Goal: Task Accomplishment & Management: Use online tool/utility

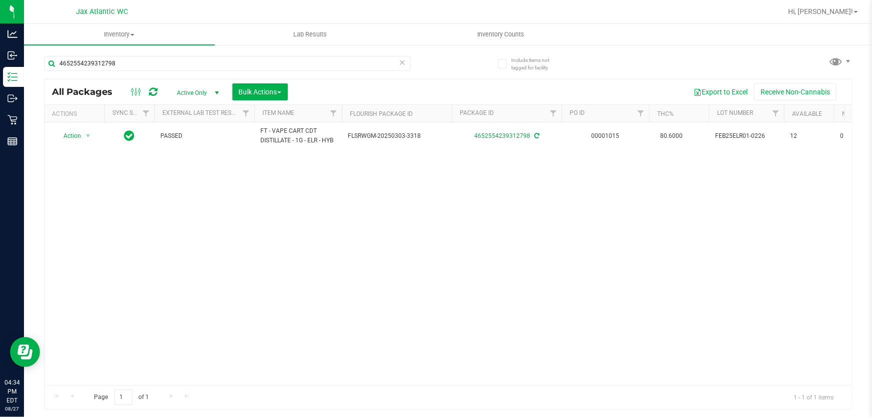
click at [402, 65] on icon at bounding box center [402, 62] width 7 height 12
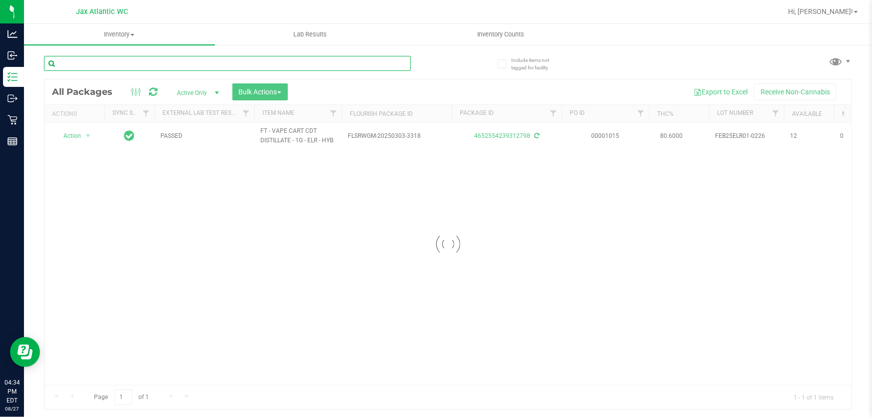
click at [363, 64] on input "text" at bounding box center [227, 63] width 367 height 15
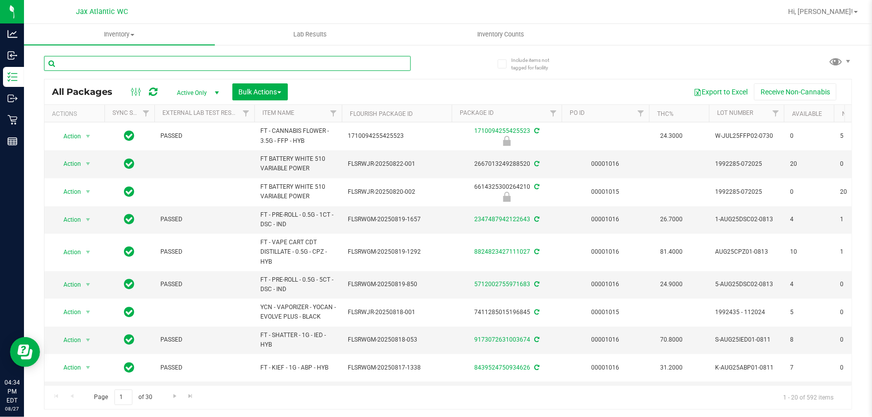
click at [363, 64] on input "text" at bounding box center [227, 63] width 367 height 15
click at [361, 64] on input "text" at bounding box center [227, 63] width 367 height 15
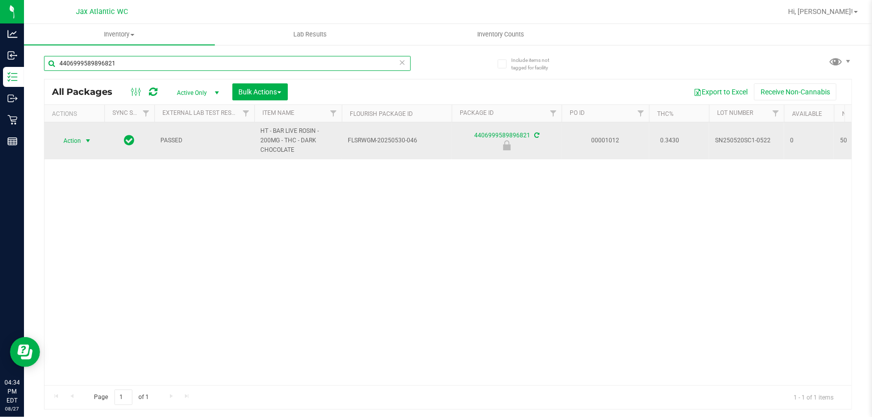
type input "4406999589896821"
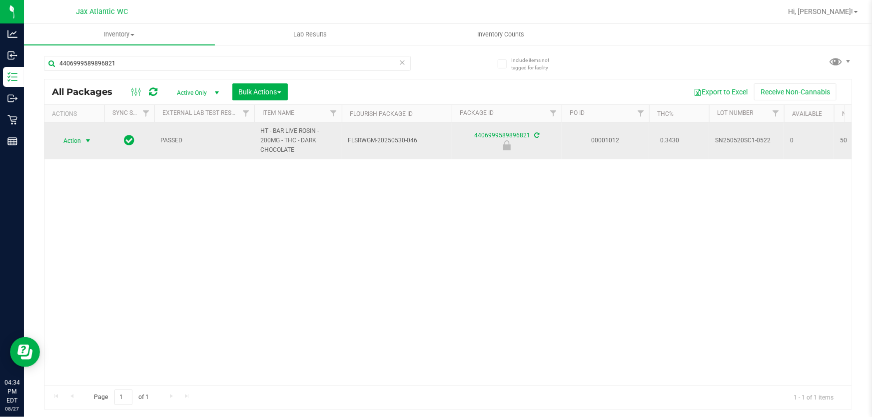
click at [79, 139] on span "Action" at bounding box center [67, 141] width 27 height 14
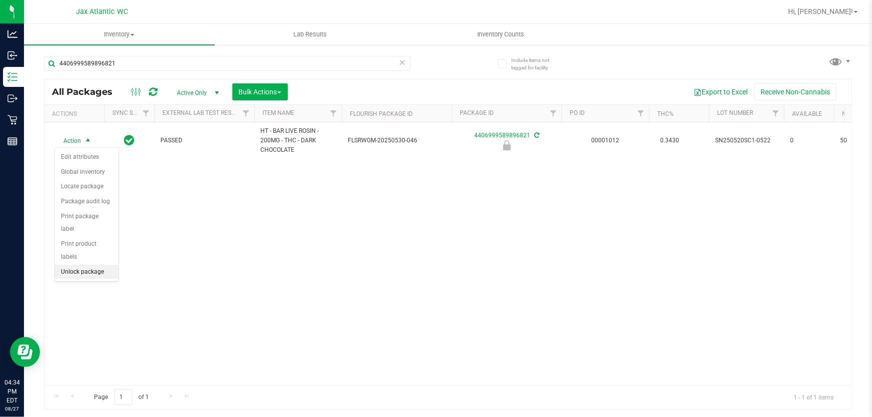
click at [80, 265] on li "Unlock package" at bounding box center [86, 272] width 63 height 15
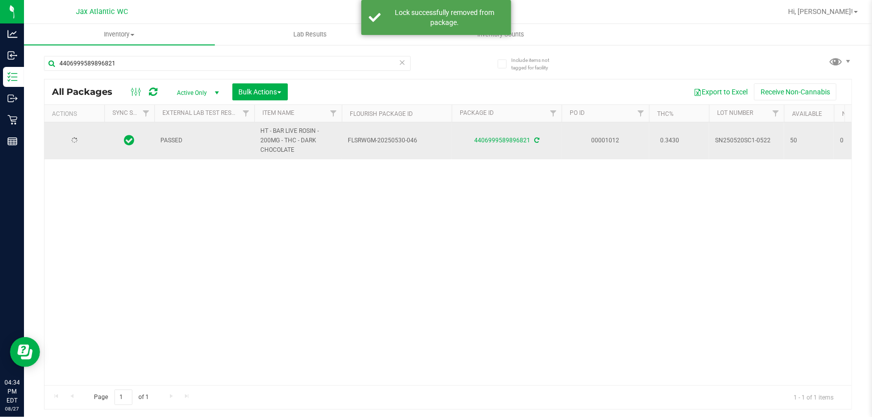
type input "[DATE]"
click at [82, 140] on span "select" at bounding box center [88, 141] width 12 height 14
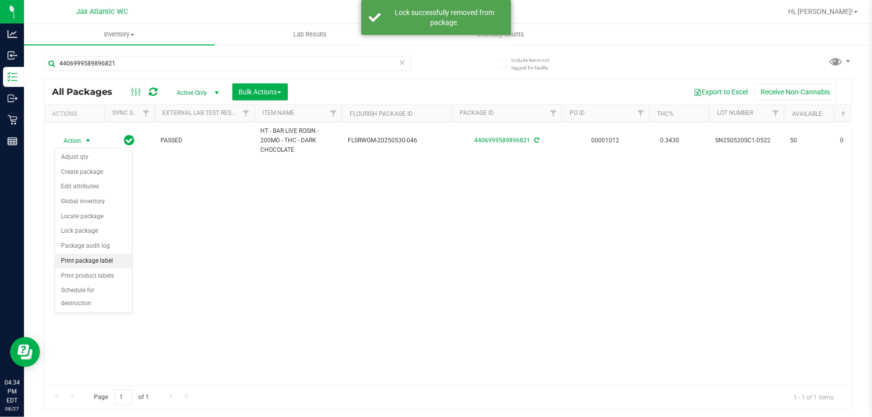
click at [82, 262] on li "Print package label" at bounding box center [93, 261] width 77 height 15
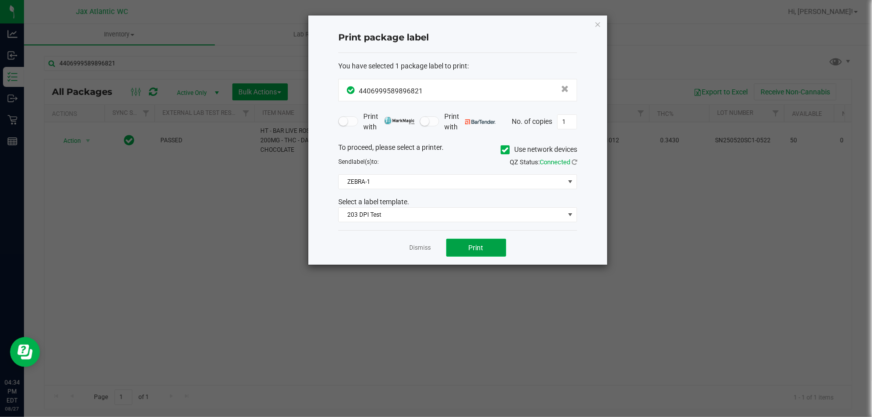
click at [477, 249] on span "Print" at bounding box center [476, 248] width 15 height 8
